Goal: Find specific page/section: Find specific page/section

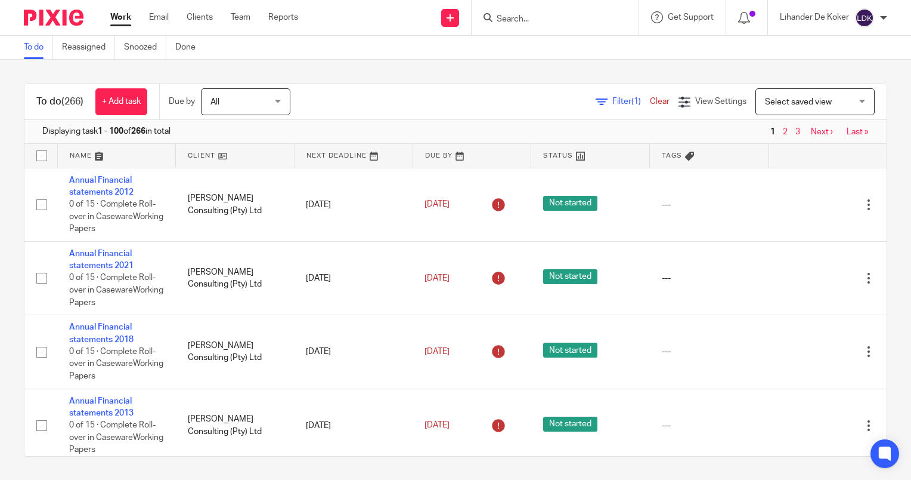
click at [509, 19] on input "Search" at bounding box center [549, 19] width 107 height 11
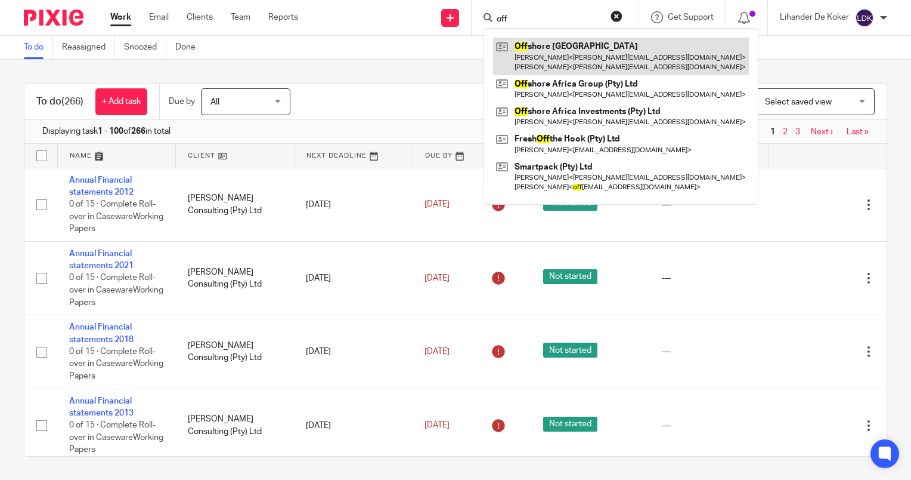
type input "off"
click at [562, 62] on link at bounding box center [621, 56] width 256 height 37
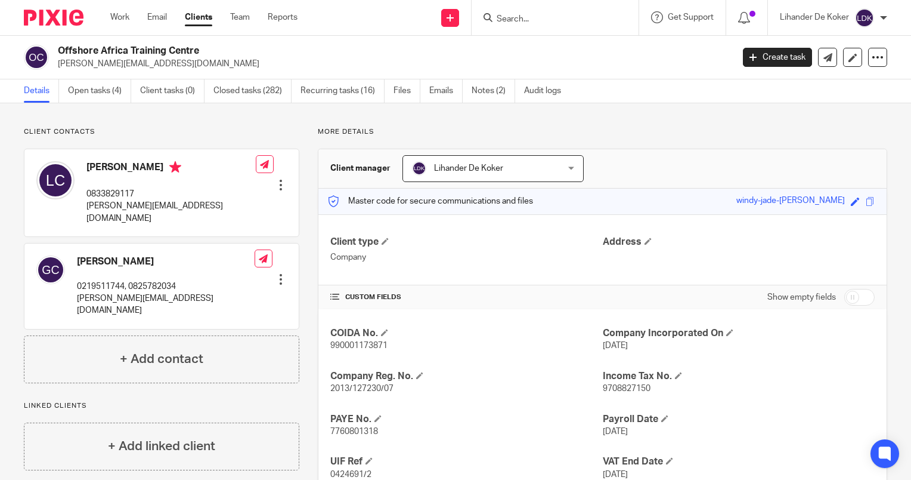
click at [157, 119] on div "Client contacts [PERSON_NAME] 0219511744, 0825782034 [PERSON_NAME][EMAIL_ADDRES…" at bounding box center [455, 334] width 911 height 462
click at [109, 93] on link "Open tasks (4)" at bounding box center [99, 90] width 63 height 23
